Goal: Transaction & Acquisition: Purchase product/service

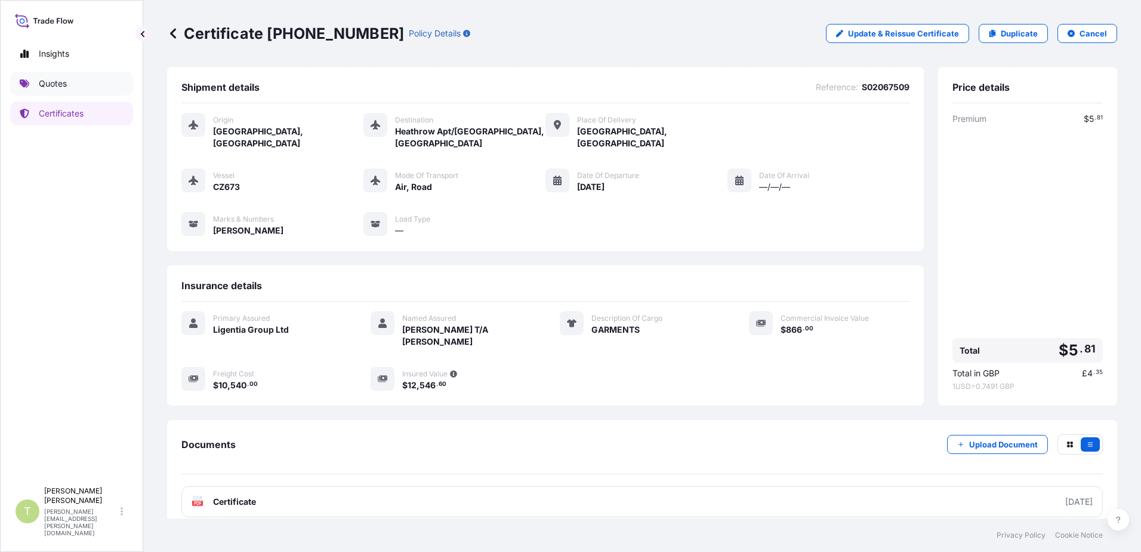
click at [56, 79] on p "Quotes" at bounding box center [53, 84] width 28 height 12
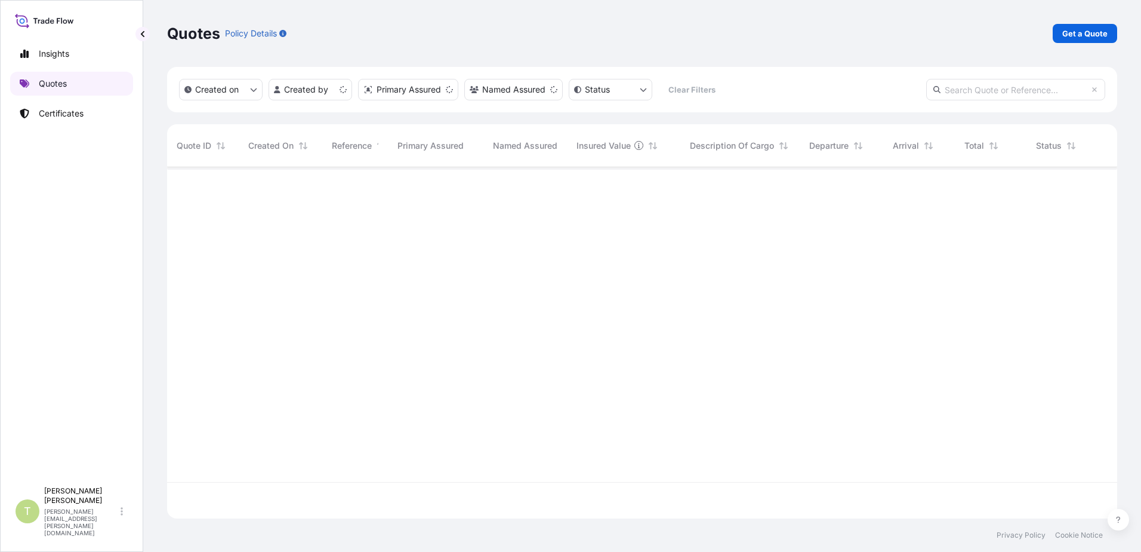
scroll to position [349, 941]
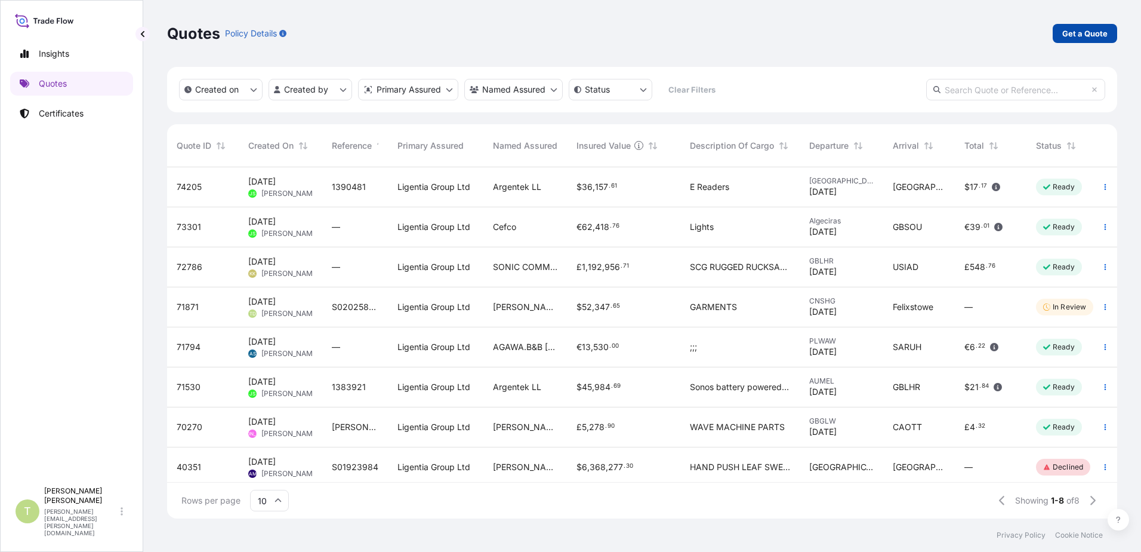
click at [1088, 35] on p "Get a Quote" at bounding box center [1084, 33] width 45 height 12
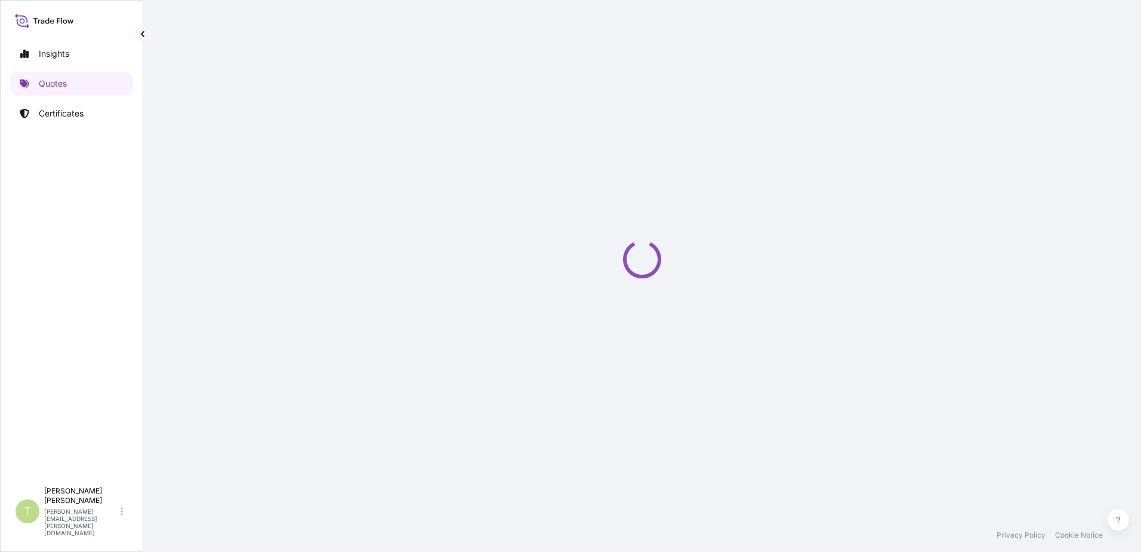
select select "Sea"
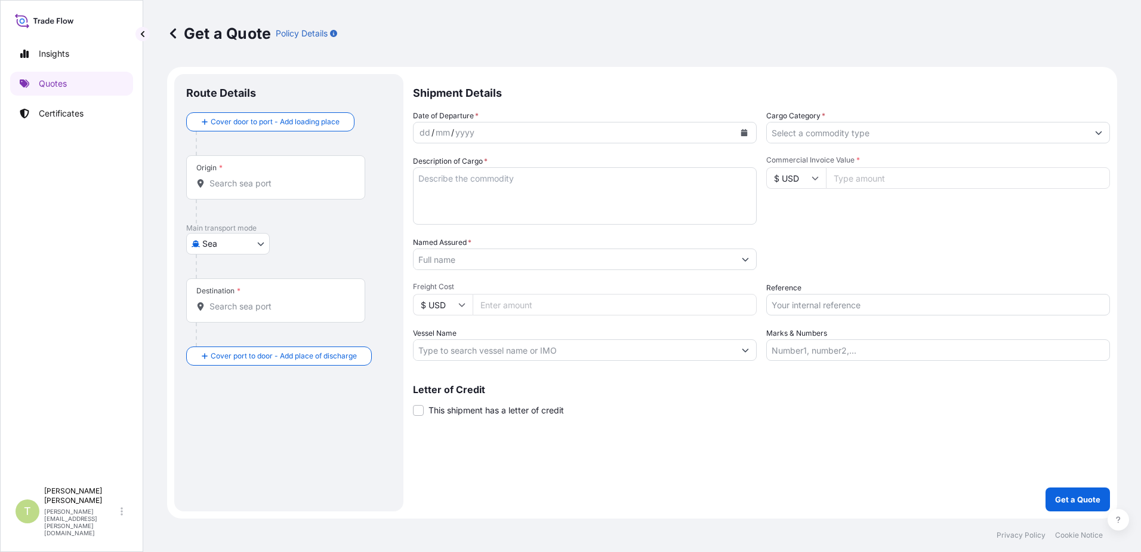
click at [274, 183] on input "Origin *" at bounding box center [280, 183] width 141 height 12
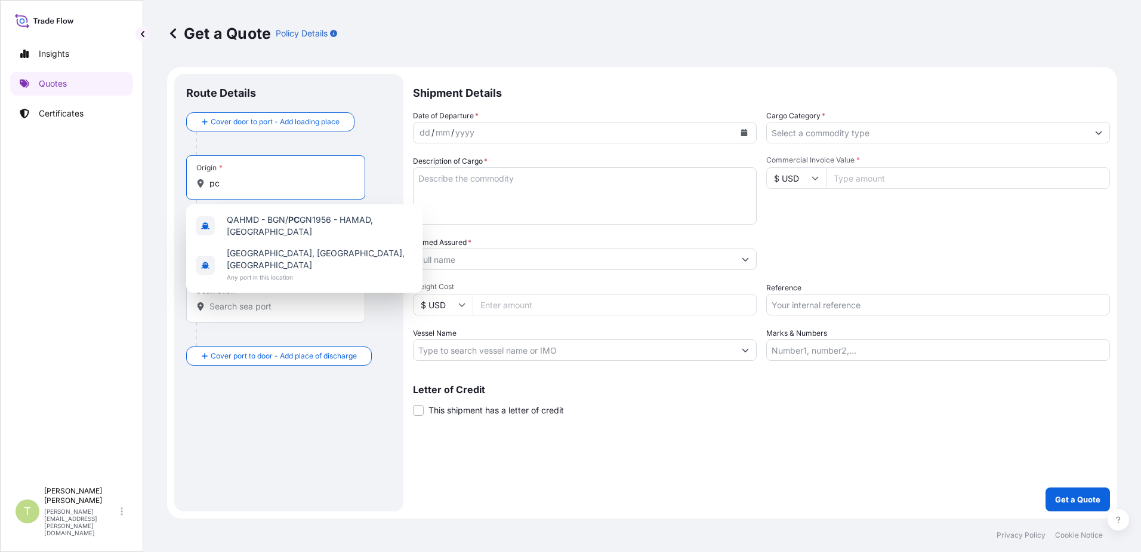
type input "p"
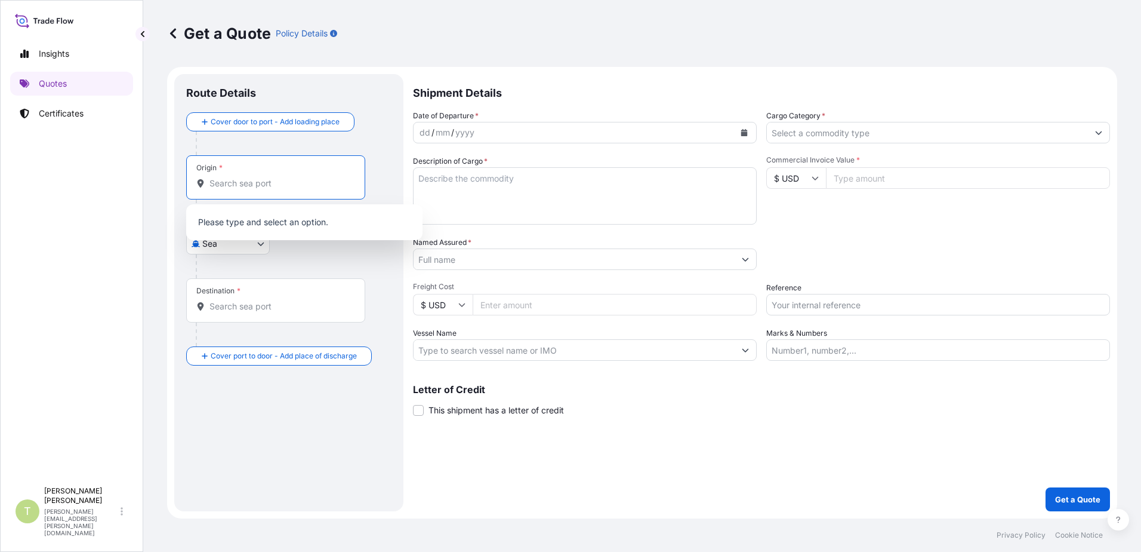
click at [384, 160] on div "Origin *" at bounding box center [288, 189] width 205 height 68
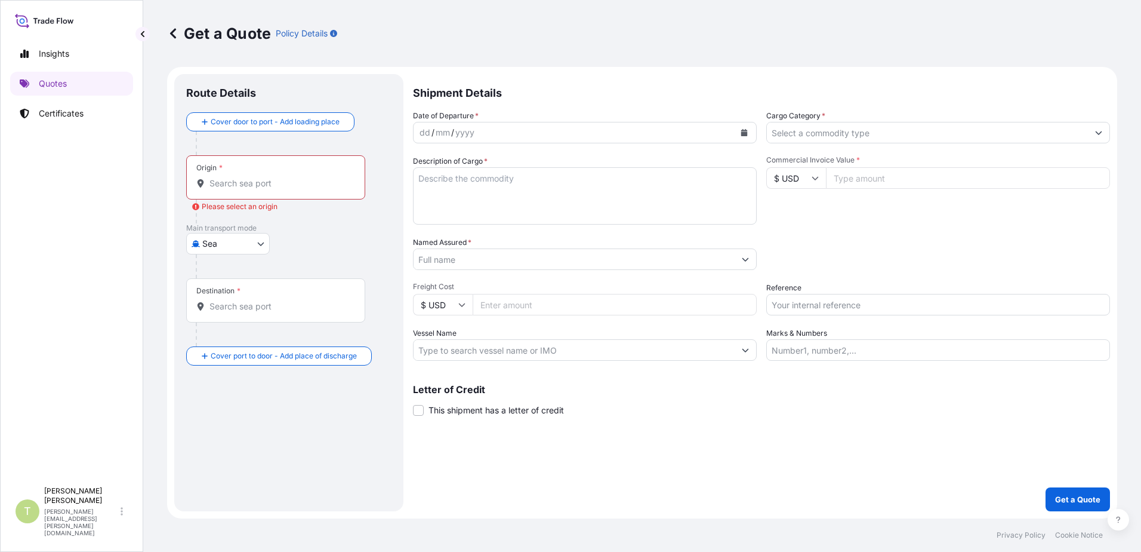
click at [264, 247] on body "10 options available. 0 options available. 2 options available. 0 options avail…" at bounding box center [570, 276] width 1141 height 552
click at [223, 276] on div "Air" at bounding box center [228, 274] width 74 height 21
select select "Air"
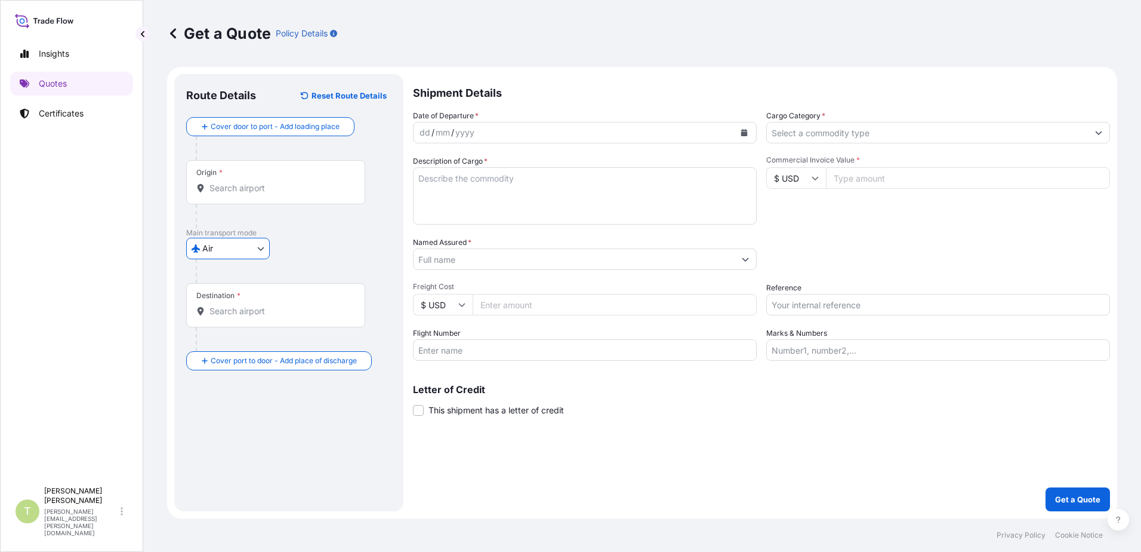
click at [251, 182] on input "Origin *" at bounding box center [280, 188] width 141 height 12
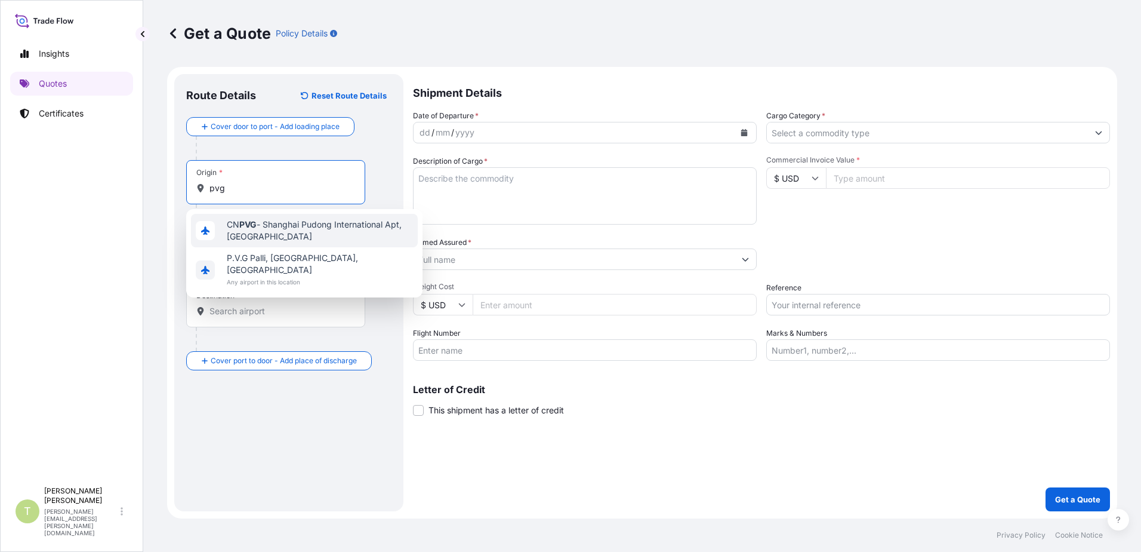
click at [286, 226] on span "CN PVG - Shanghai Pudong International Apt, [GEOGRAPHIC_DATA]" at bounding box center [320, 230] width 186 height 24
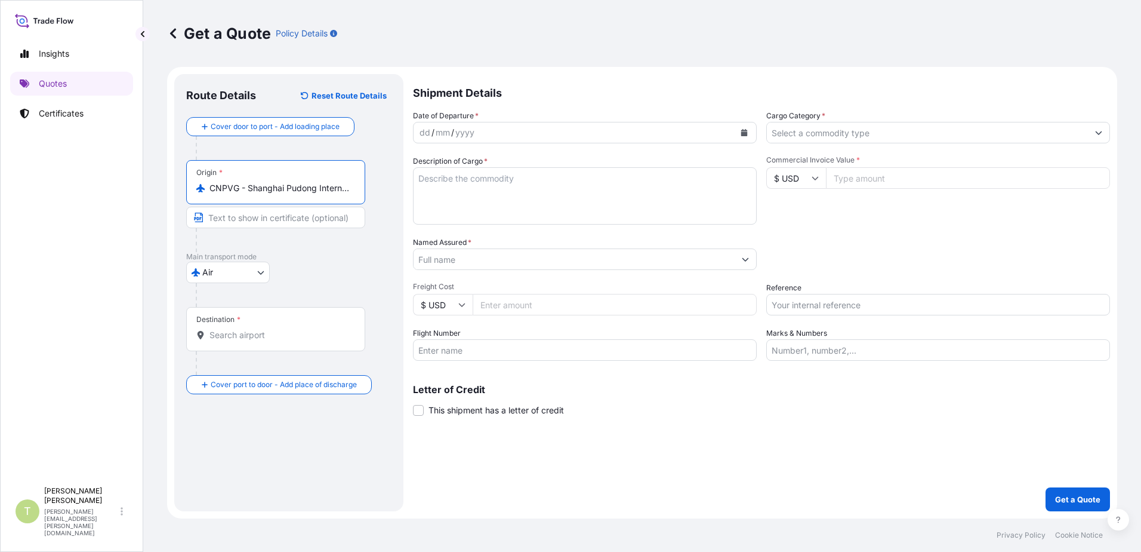
type input "CNPVG - Shanghai Pudong International Apt, [GEOGRAPHIC_DATA]"
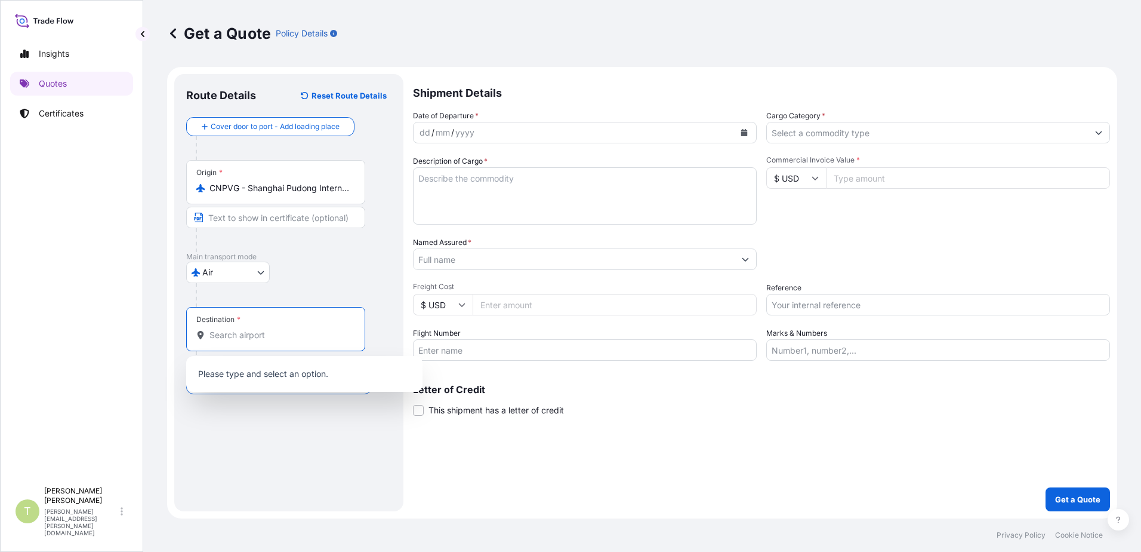
click at [305, 335] on input "Destination *" at bounding box center [280, 335] width 141 height 12
type input "lhr"
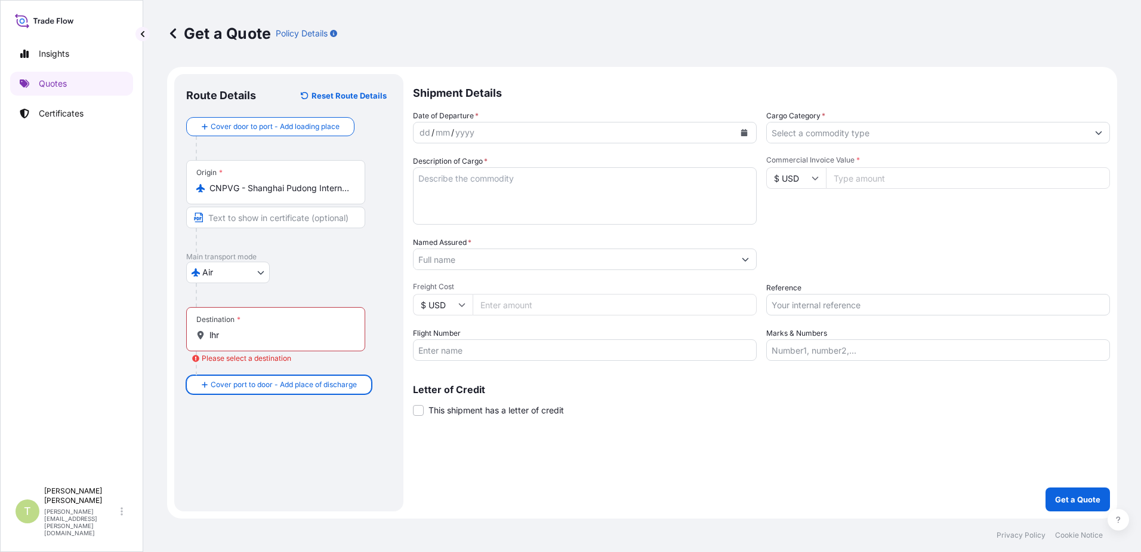
click at [273, 337] on input "lhr" at bounding box center [280, 335] width 141 height 12
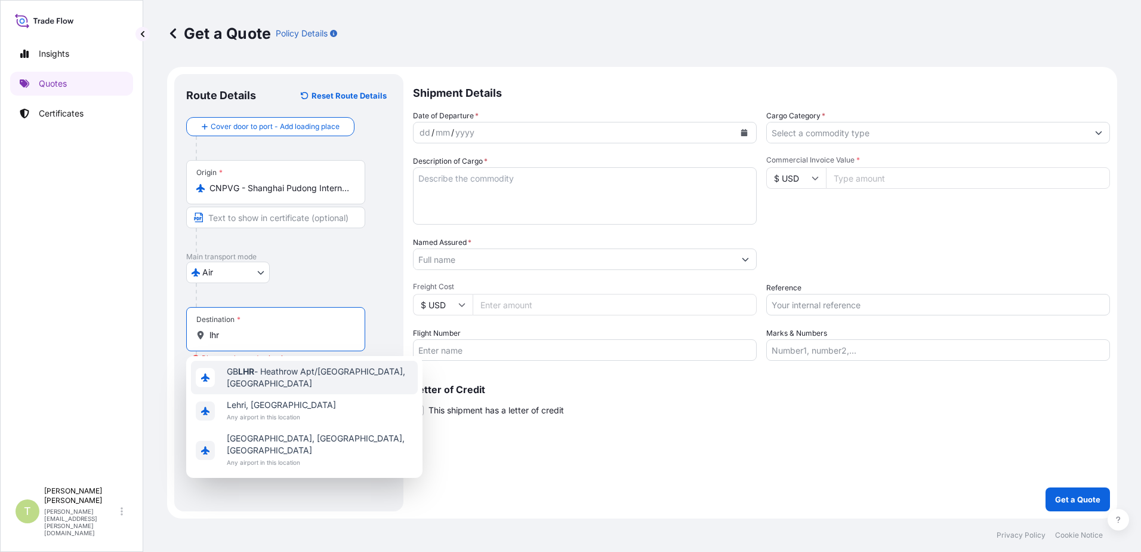
click at [278, 373] on span "GB LHR - Heathrow Apt/[GEOGRAPHIC_DATA], [GEOGRAPHIC_DATA]" at bounding box center [320, 377] width 186 height 24
type input "GBLHR - Heathrow Apt/[GEOGRAPHIC_DATA], [GEOGRAPHIC_DATA]"
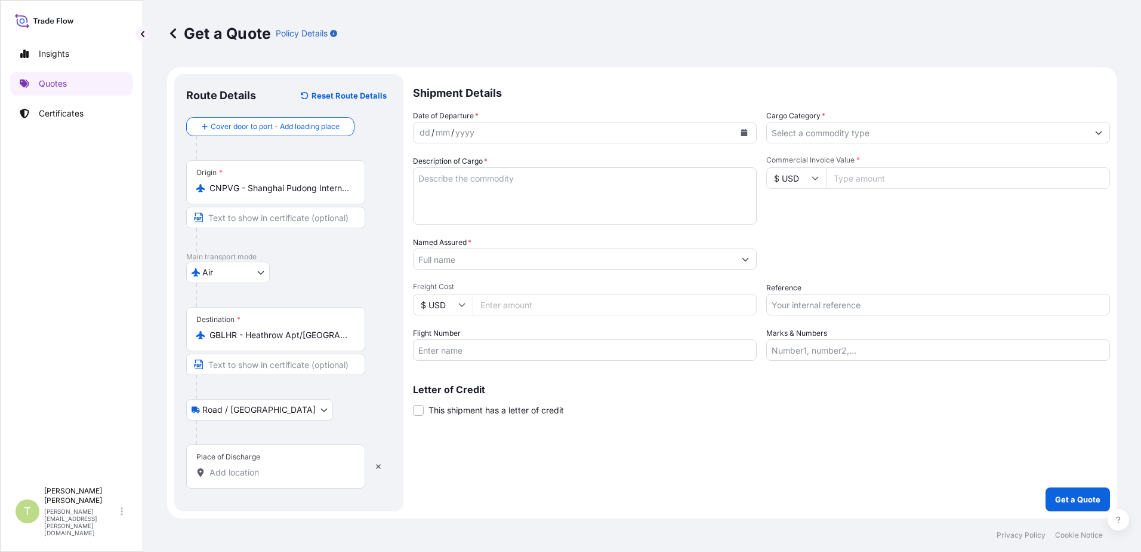
click at [265, 476] on input "Place of Discharge" at bounding box center [280, 472] width 141 height 12
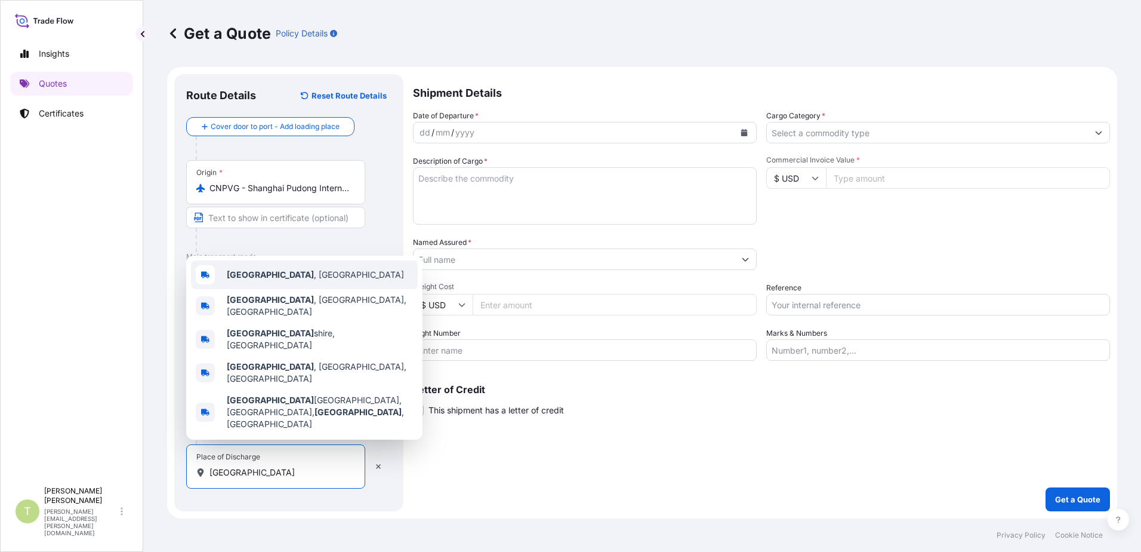
click at [269, 279] on b "[GEOGRAPHIC_DATA]" at bounding box center [270, 274] width 87 height 10
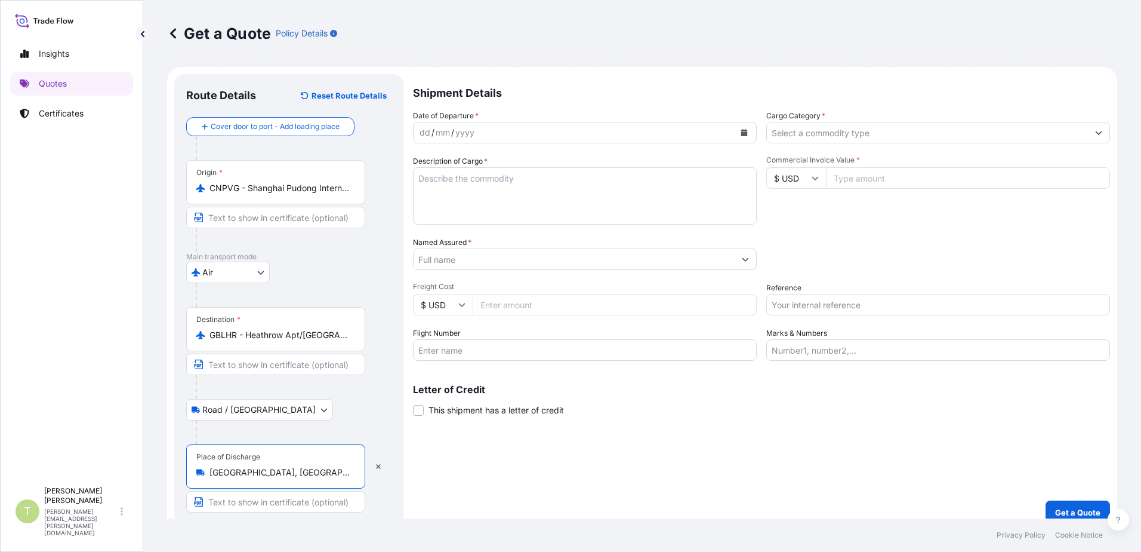
type input "[GEOGRAPHIC_DATA], [GEOGRAPHIC_DATA]"
click at [505, 124] on div "dd / mm / yyyy" at bounding box center [574, 132] width 321 height 21
click at [504, 127] on div "dd / mm / yyyy" at bounding box center [574, 132] width 321 height 21
click at [496, 130] on div "dd / mm / yyyy" at bounding box center [574, 132] width 321 height 21
click at [745, 131] on button "Calendar" at bounding box center [744, 132] width 19 height 19
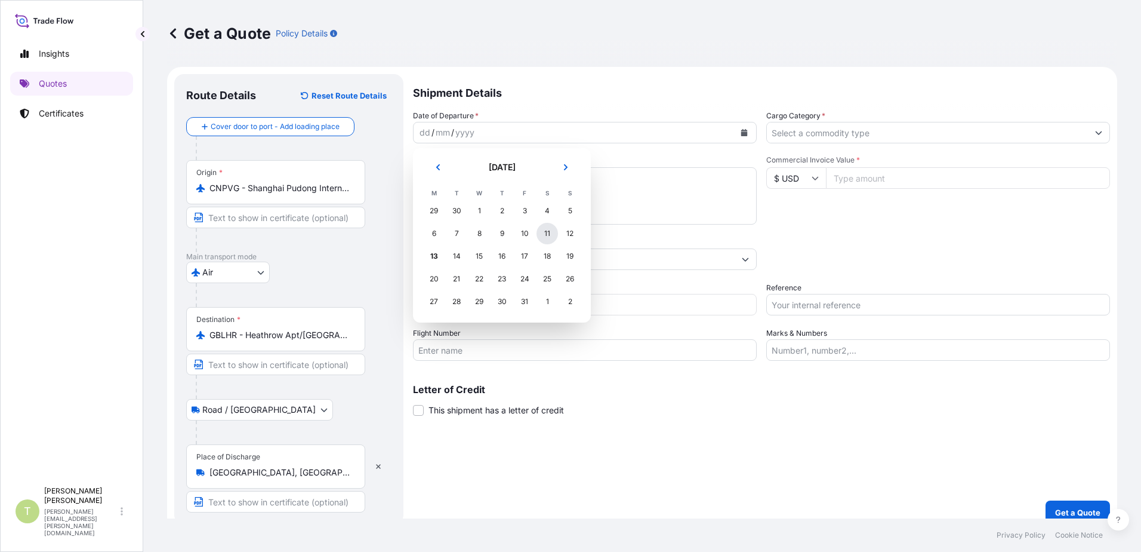
click at [547, 228] on div "11" at bounding box center [547, 233] width 21 height 21
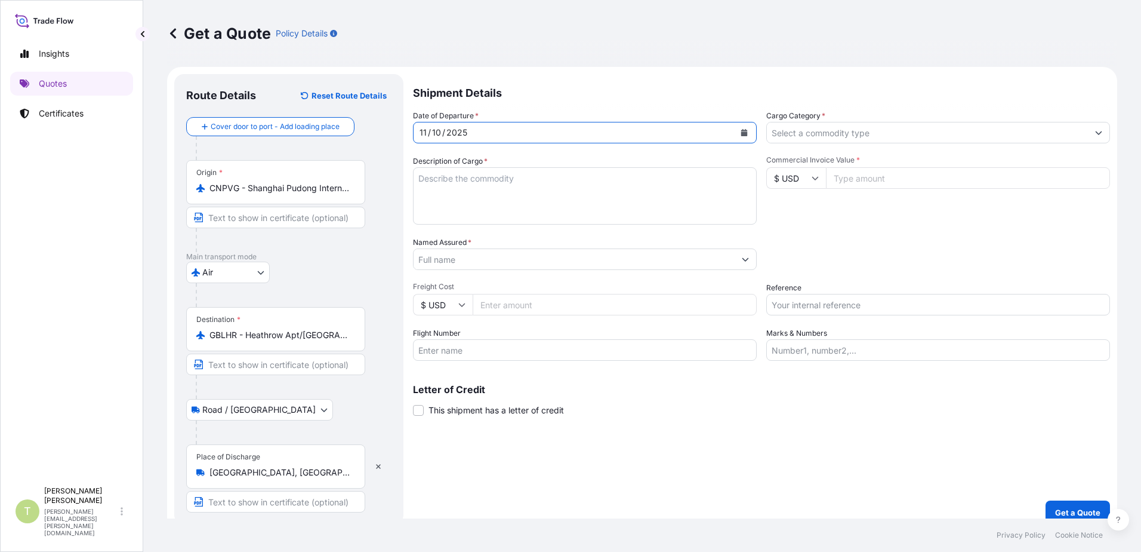
click at [557, 190] on textarea "Description of Cargo *" at bounding box center [585, 195] width 344 height 57
type textarea "g"
type textarea "GARMENTS"
click at [544, 265] on input "Named Assured *" at bounding box center [574, 258] width 321 height 21
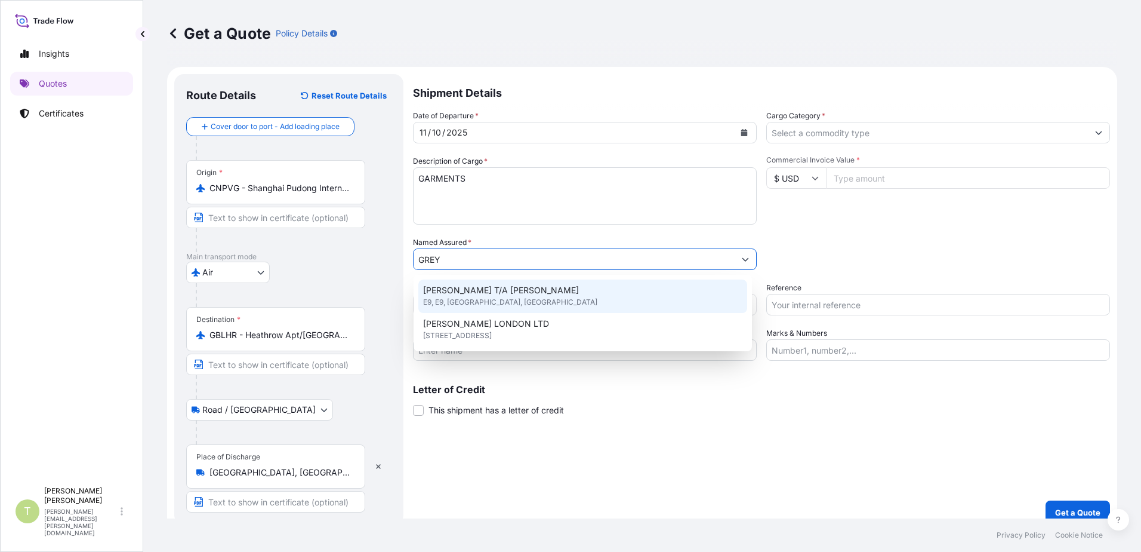
click at [554, 294] on span "[PERSON_NAME] T/A [PERSON_NAME]" at bounding box center [501, 290] width 156 height 12
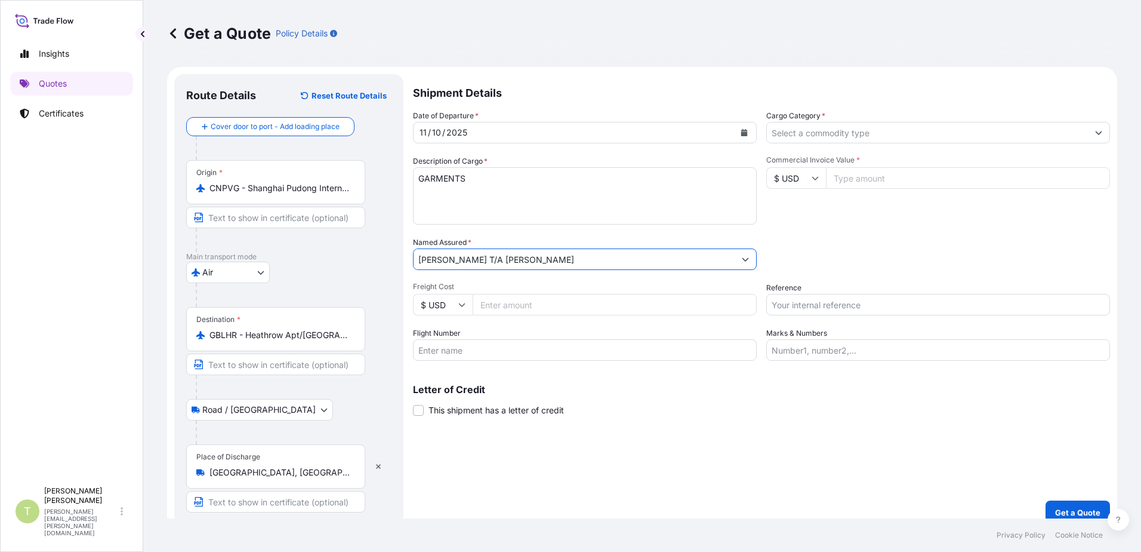
type input "[PERSON_NAME] T/A [PERSON_NAME]"
click at [552, 306] on input "Freight Cost" at bounding box center [615, 304] width 284 height 21
type input "42700"
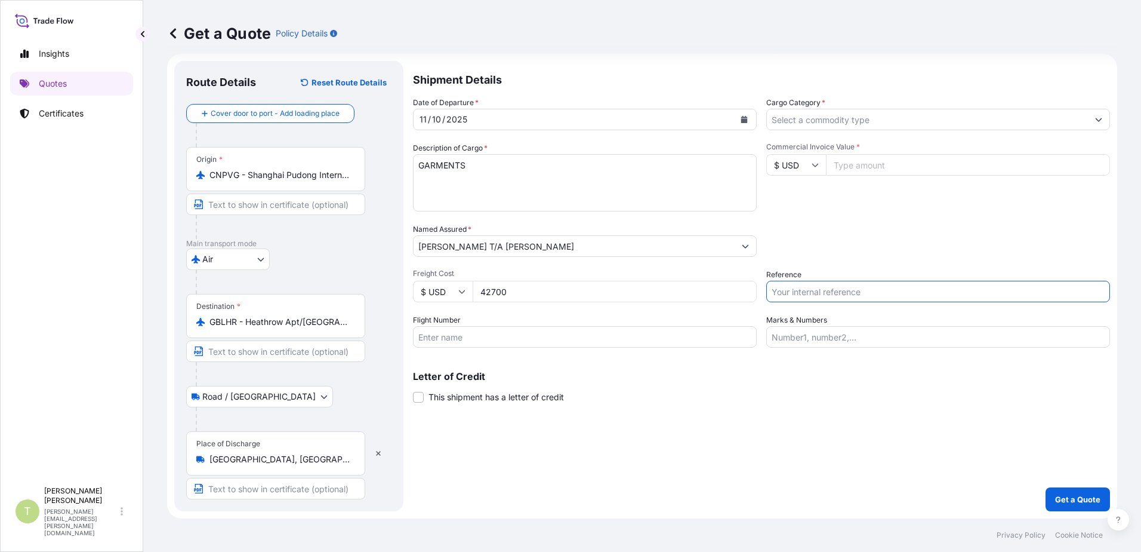
click at [547, 329] on input "Flight Number" at bounding box center [585, 336] width 344 height 21
type input "AQ318"
drag, startPoint x: 528, startPoint y: 296, endPoint x: 233, endPoint y: 332, distance: 296.5
click at [241, 328] on form "Route Details Reset Route Details Cover door to port - Add loading place Place …" at bounding box center [642, 286] width 950 height 464
type input "4380"
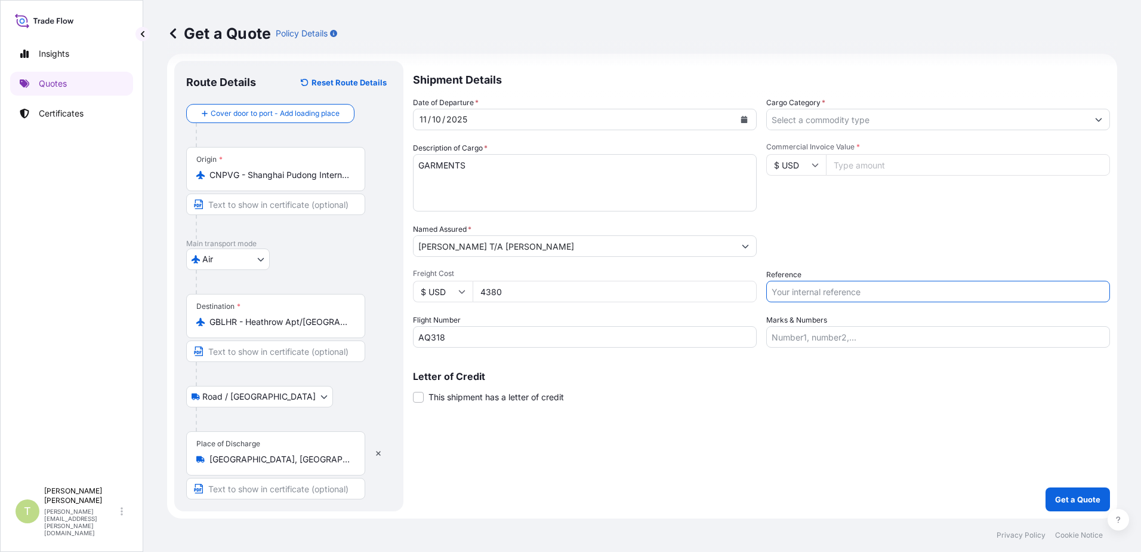
click at [851, 169] on input "Commercial Invoice Value *" at bounding box center [968, 164] width 284 height 21
type input "42700"
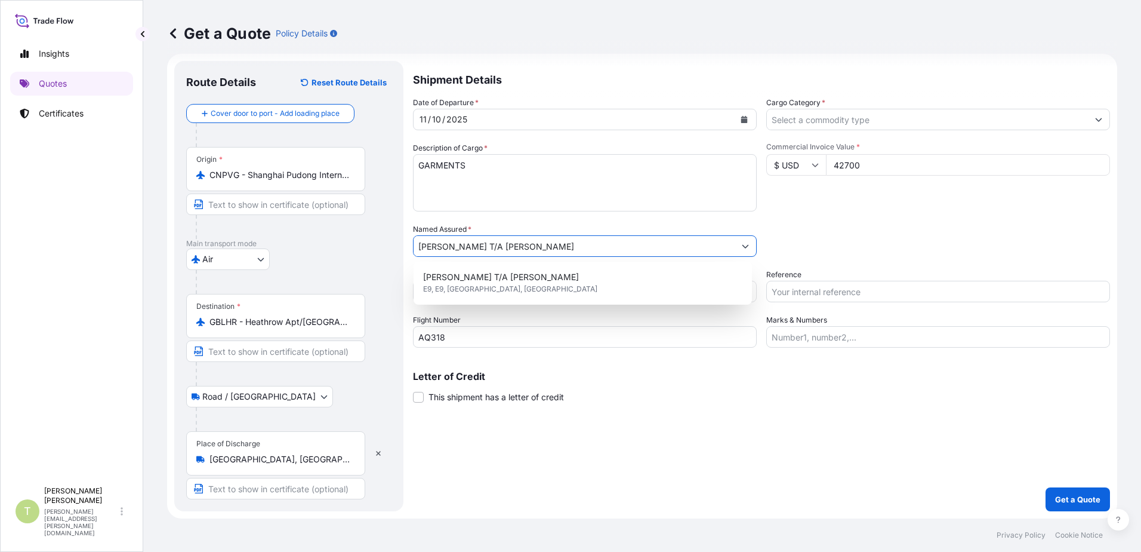
click at [916, 205] on div "Commercial Invoice Value * $ USD 42700" at bounding box center [938, 176] width 344 height 69
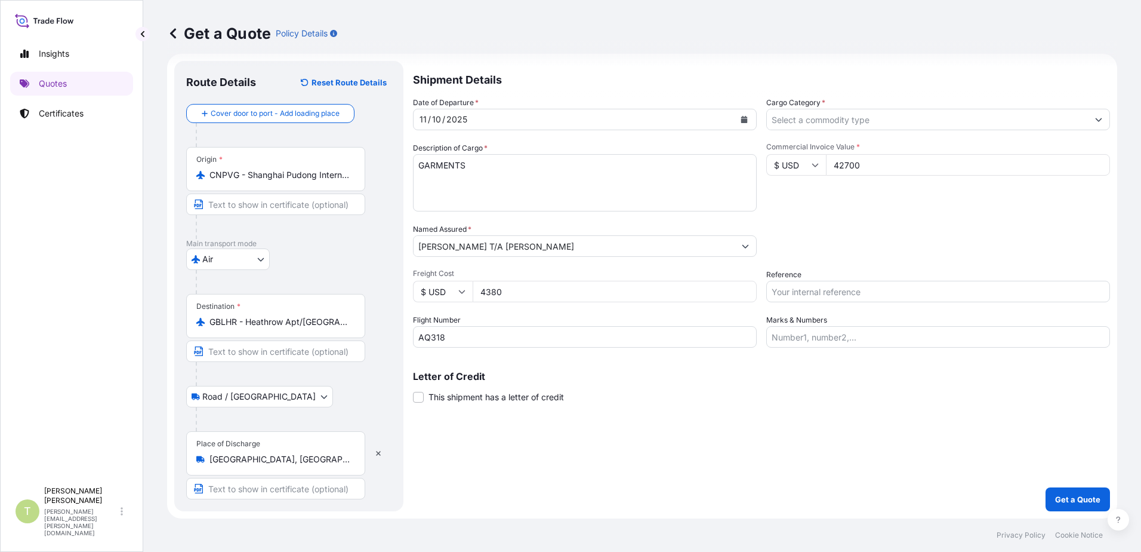
click at [883, 287] on input "Reference" at bounding box center [938, 291] width 344 height 21
type input "S02067407"
click at [818, 338] on input "Marks & Numbers" at bounding box center [938, 336] width 344 height 21
type input "[PERSON_NAME]"
click at [610, 375] on p "Letter of Credit" at bounding box center [761, 376] width 697 height 10
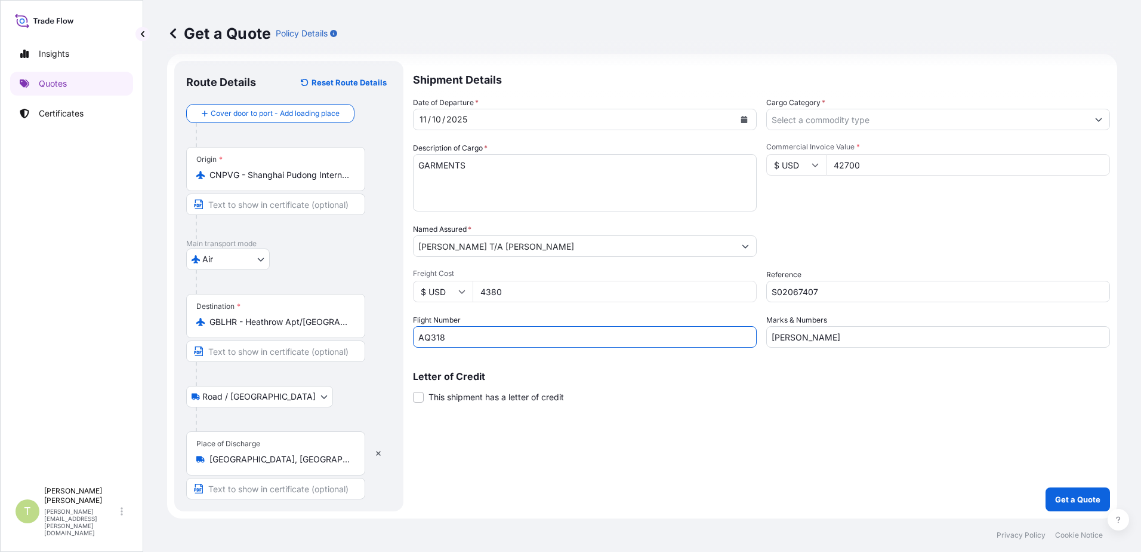
click at [420, 340] on input "AQ318" at bounding box center [585, 336] width 344 height 21
type input "SQ318"
click at [676, 406] on div "Shipment Details Date of Departure * [DATE] Cargo Category * Description of Car…" at bounding box center [761, 286] width 697 height 450
click at [880, 122] on input "Cargo Category *" at bounding box center [927, 119] width 321 height 21
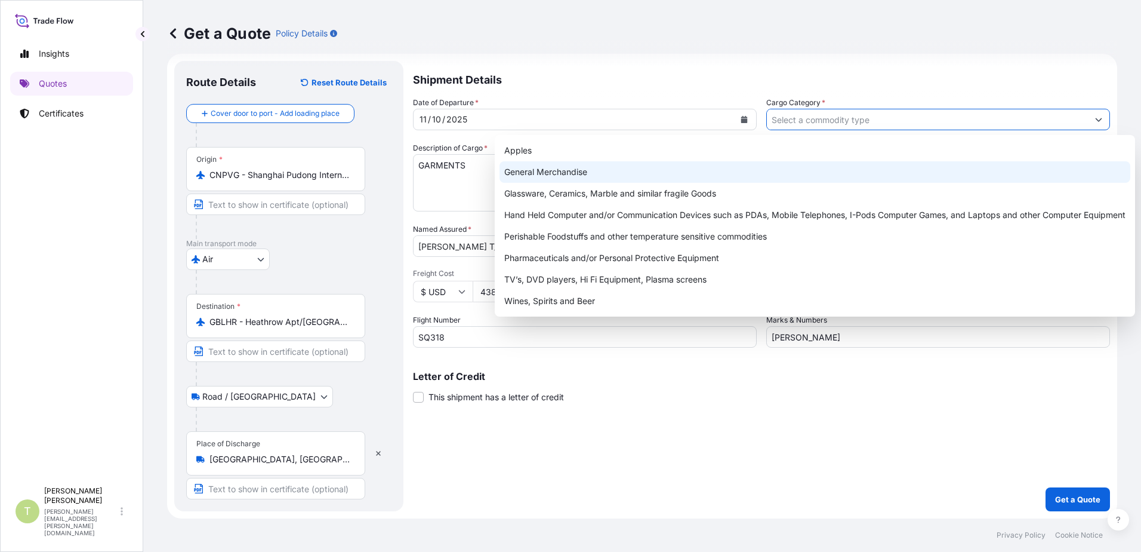
click at [583, 172] on div "General Merchandise" at bounding box center [815, 171] width 631 height 21
type input "General Merchandise"
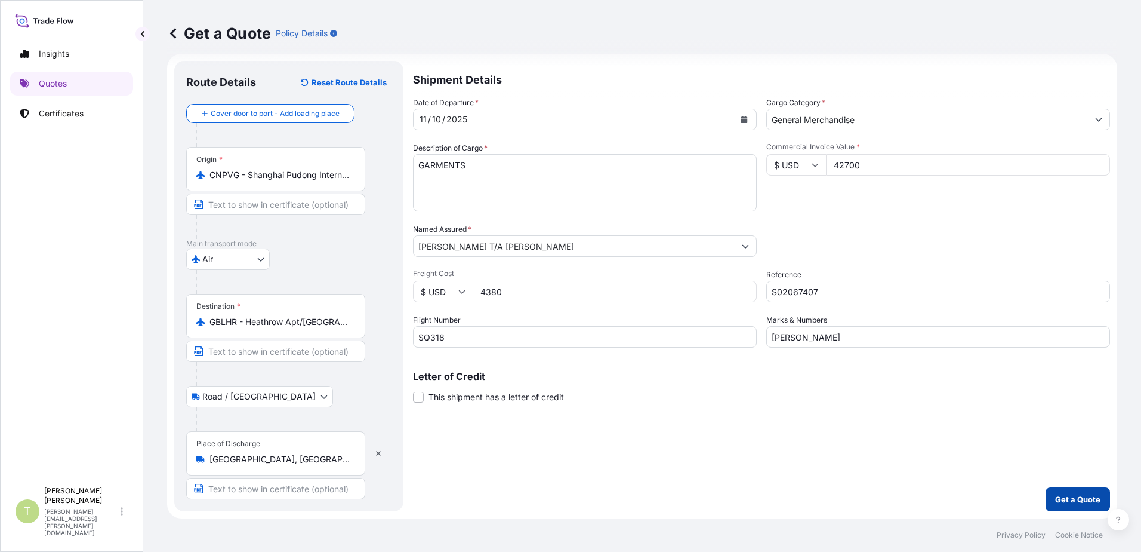
click at [1079, 496] on p "Get a Quote" at bounding box center [1077, 499] width 45 height 12
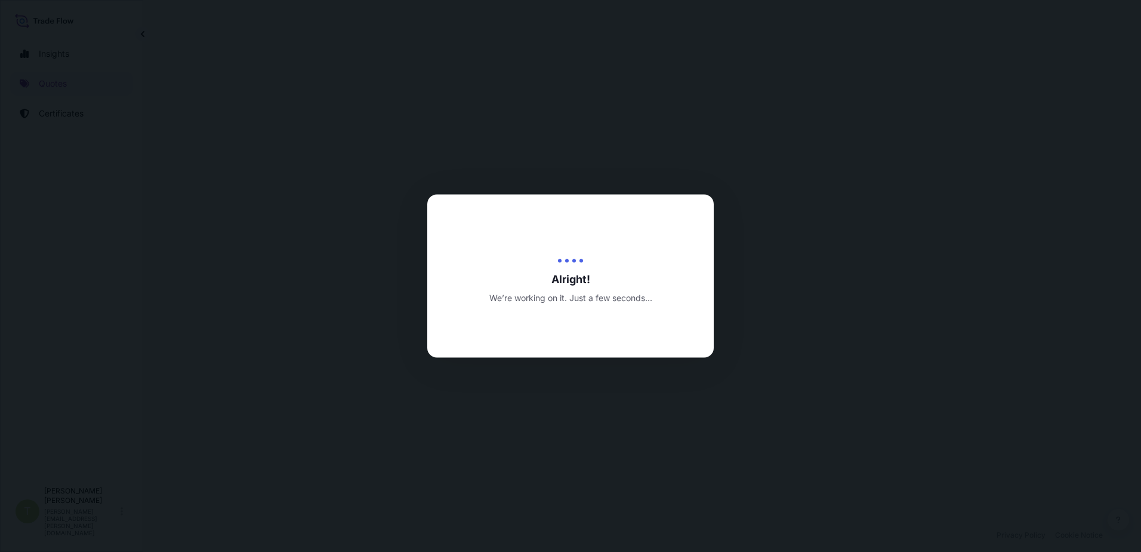
select select "Air"
select select "Road / [GEOGRAPHIC_DATA]"
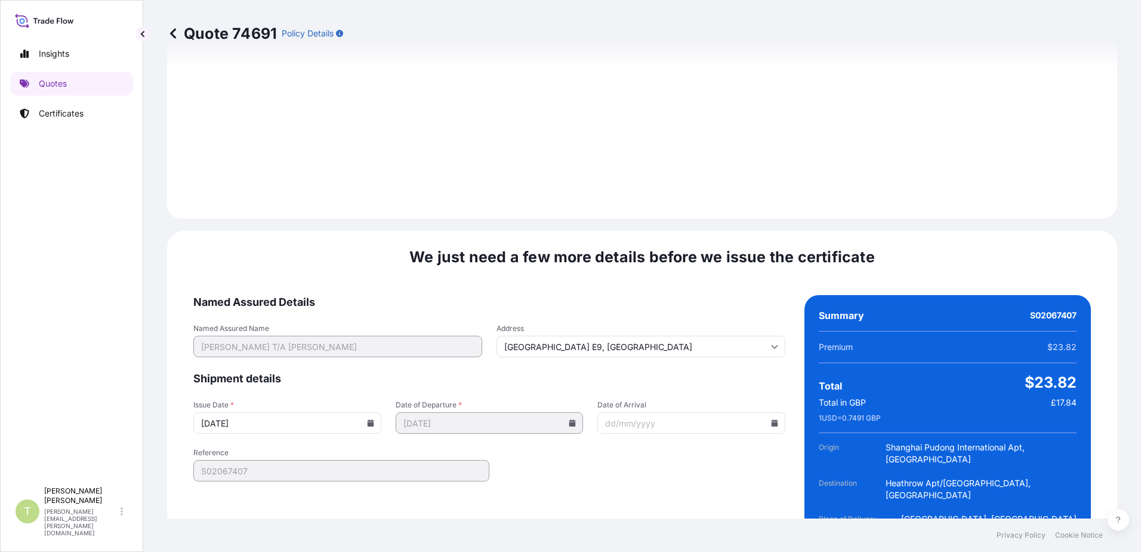
scroll to position [1470, 0]
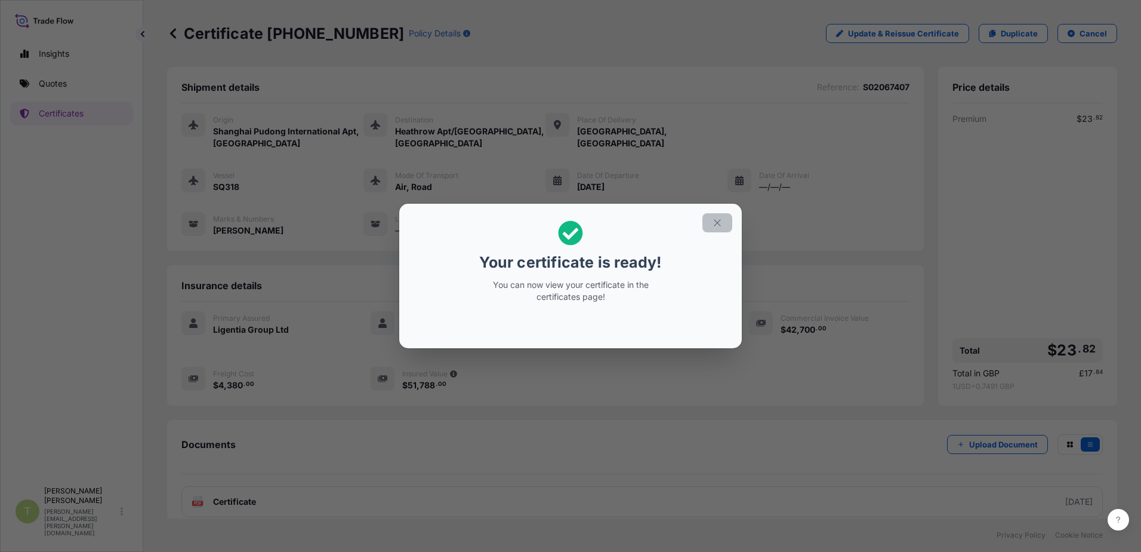
click at [713, 221] on icon "button" at bounding box center [717, 222] width 11 height 11
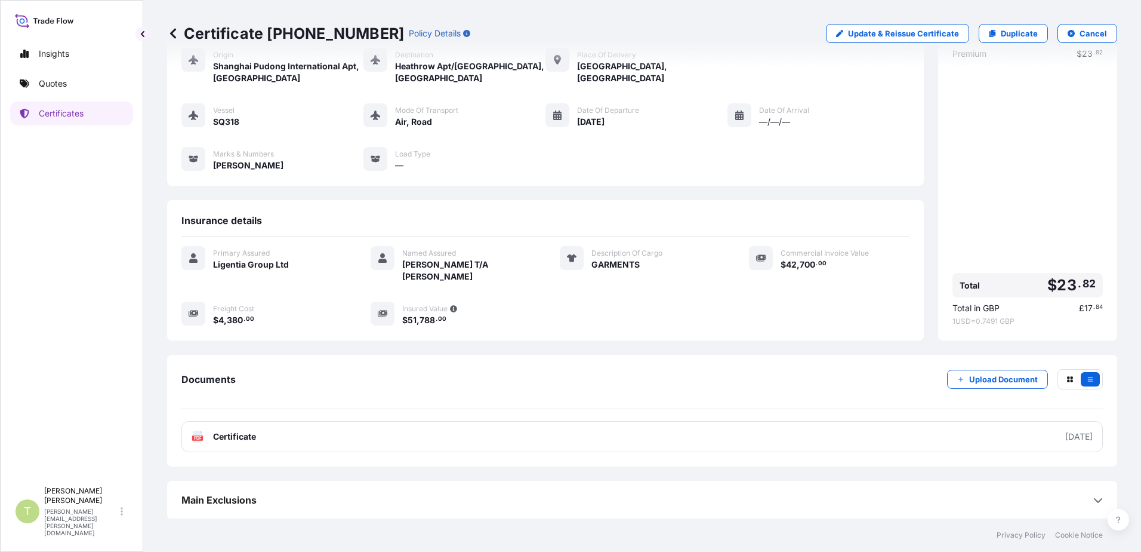
scroll to position [66, 0]
